Goal: Find specific page/section: Find specific page/section

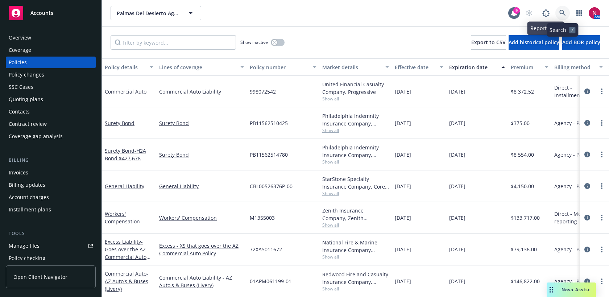
click at [563, 13] on icon at bounding box center [562, 13] width 6 height 6
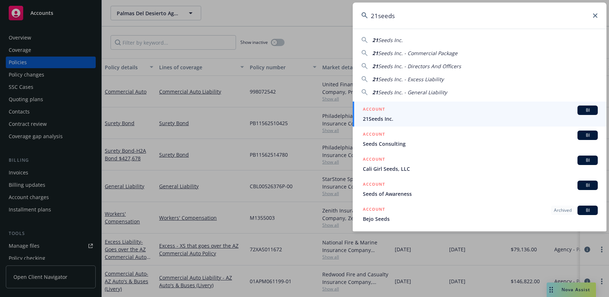
type input "21seeds"
click at [423, 111] on div "ACCOUNT BI" at bounding box center [480, 109] width 235 height 9
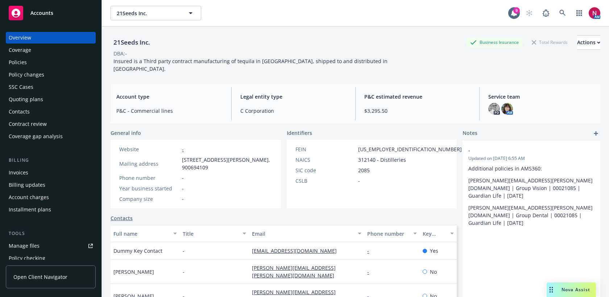
click at [29, 63] on div "Policies" at bounding box center [51, 63] width 84 height 12
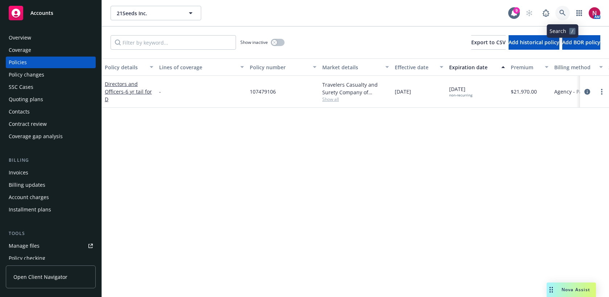
click at [560, 14] on icon at bounding box center [562, 13] width 7 height 7
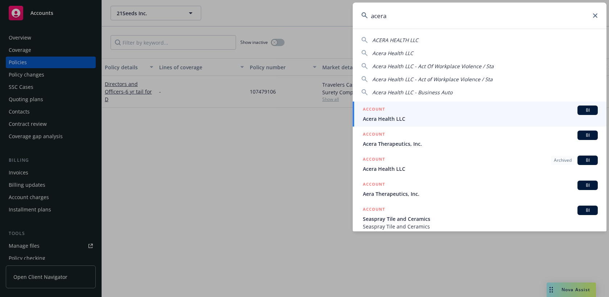
drag, startPoint x: 415, startPoint y: 14, endPoint x: 315, endPoint y: 13, distance: 100.0
click at [315, 13] on div "acera ACERA HEALTH LLC Acera Health LLC Acera Health LLC - Act Of Workplace Vio…" at bounding box center [304, 148] width 609 height 297
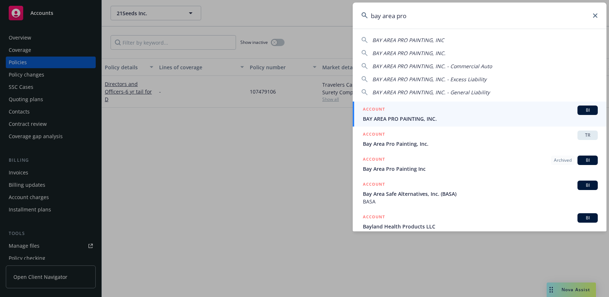
type input "bay area pro"
click at [418, 116] on span "BAY AREA PRO PAINTING, INC." at bounding box center [480, 119] width 235 height 8
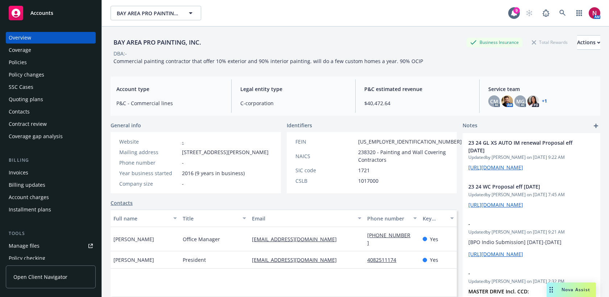
click at [47, 64] on div "Policies" at bounding box center [51, 63] width 84 height 12
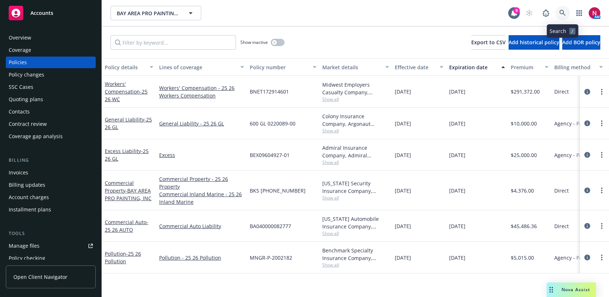
click at [558, 10] on link at bounding box center [562, 13] width 14 height 14
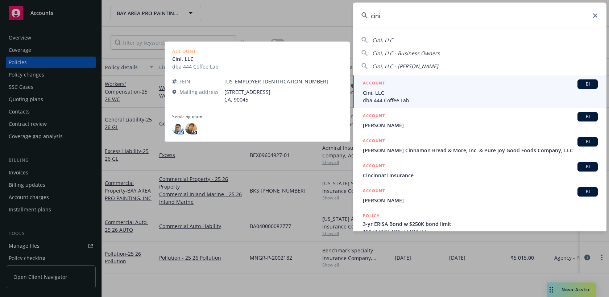
type input "cini"
click at [419, 86] on div "ACCOUNT BI" at bounding box center [480, 83] width 235 height 9
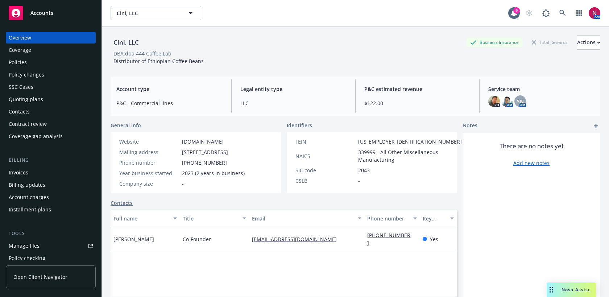
click at [67, 63] on div "Policies" at bounding box center [51, 63] width 84 height 12
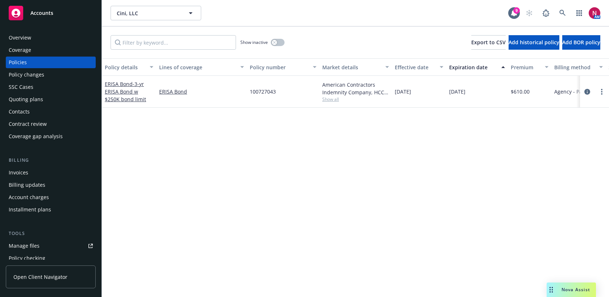
click at [333, 102] on span "Show all" at bounding box center [355, 99] width 67 height 6
click at [496, 139] on div "Policy details Lines of coverage Policy number Market details Effective date Ex…" at bounding box center [355, 177] width 507 height 238
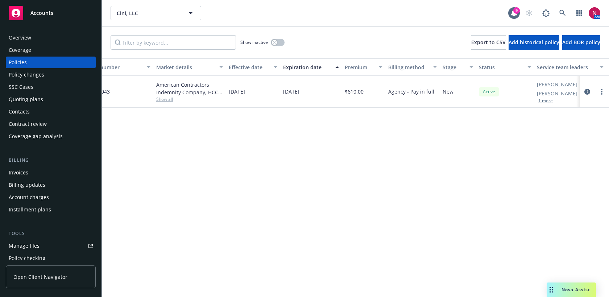
scroll to position [0, 192]
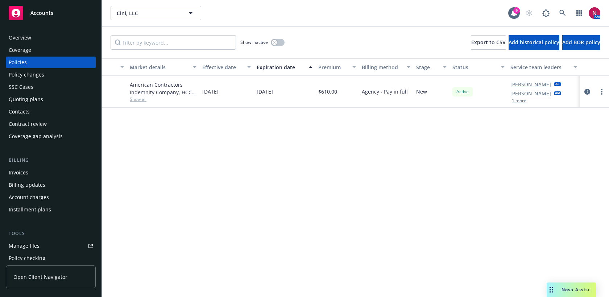
click at [520, 100] on button "1 more" at bounding box center [518, 101] width 14 height 4
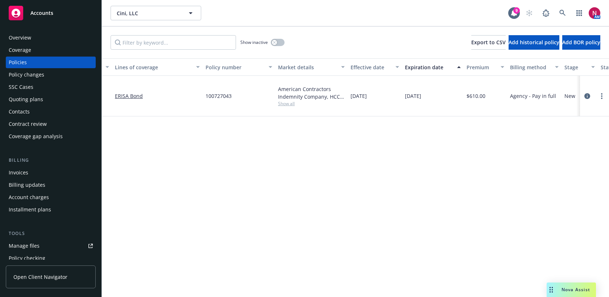
scroll to position [0, 0]
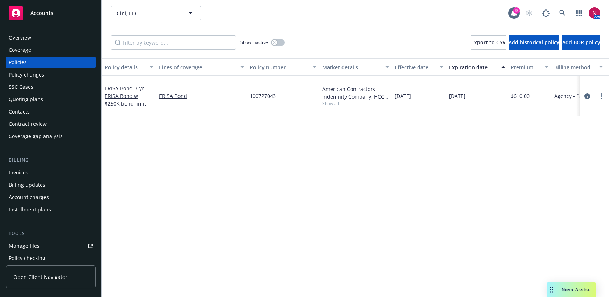
click at [331, 105] on span "Show all" at bounding box center [355, 103] width 67 height 6
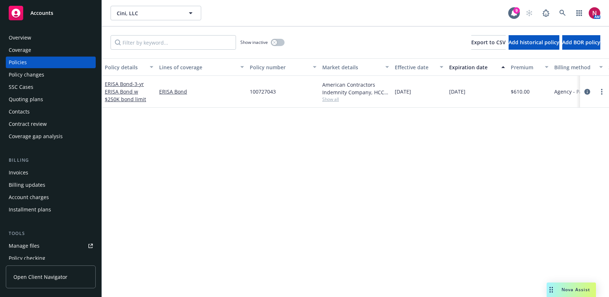
click at [48, 39] on div "Overview" at bounding box center [51, 38] width 84 height 12
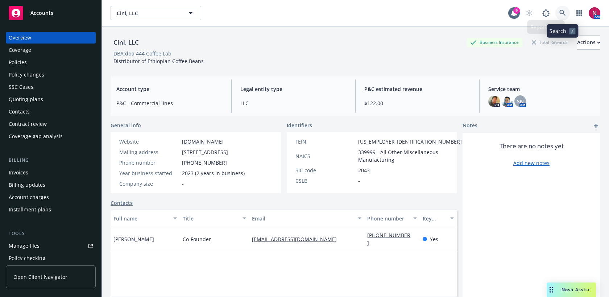
click at [562, 13] on icon at bounding box center [562, 13] width 6 height 6
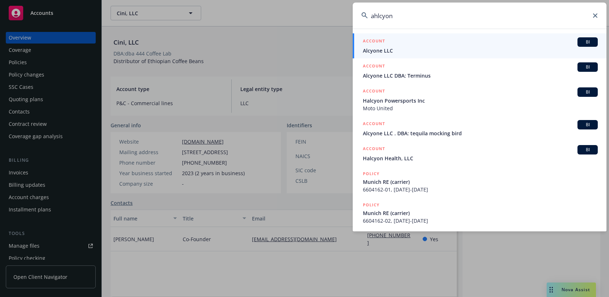
drag, startPoint x: 441, startPoint y: 22, endPoint x: 355, endPoint y: 15, distance: 85.8
click at [355, 15] on input "ahlcyon" at bounding box center [479, 16] width 254 height 26
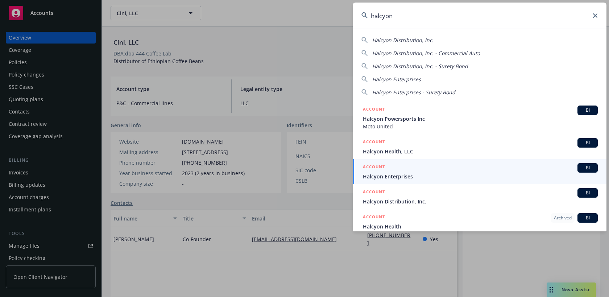
type input "halcyon"
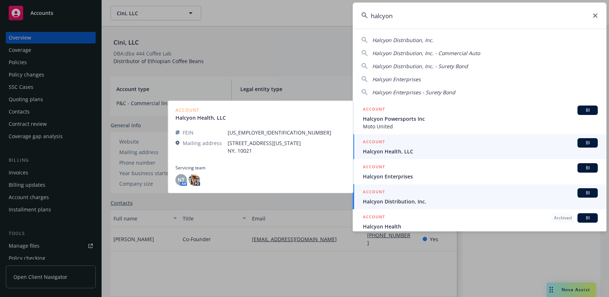
click at [446, 201] on span "Halcyon Distribution, Inc." at bounding box center [480, 201] width 235 height 8
